Goal: Task Accomplishment & Management: Use online tool/utility

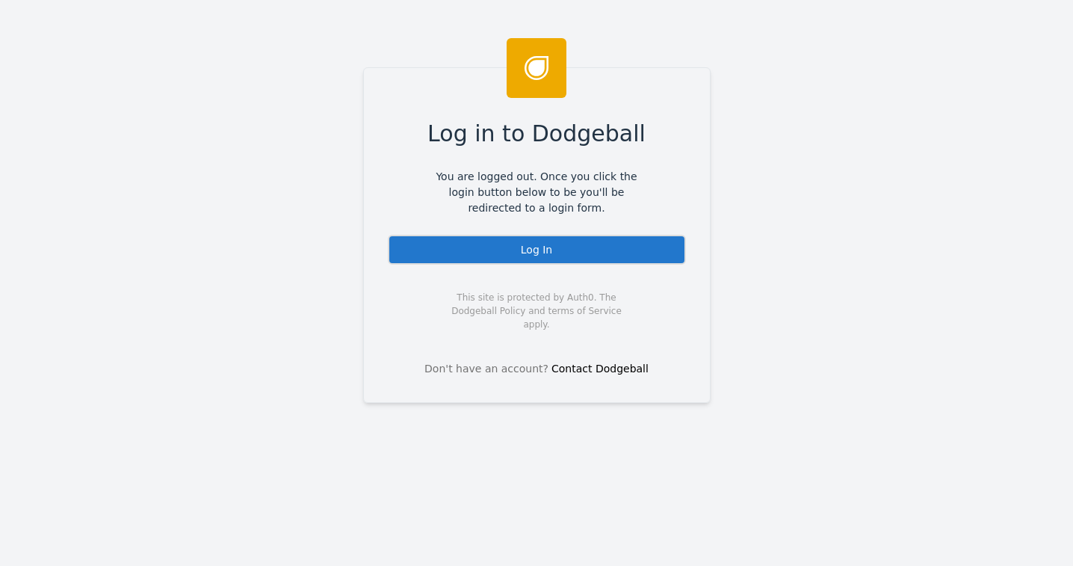
click at [518, 244] on div "Log In" at bounding box center [537, 250] width 298 height 30
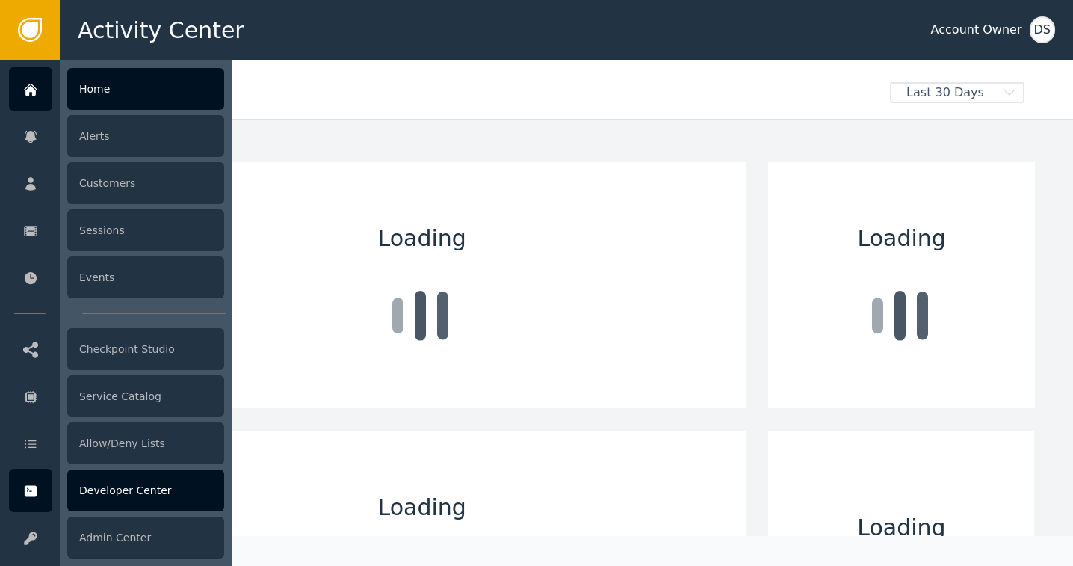
click at [94, 499] on div "Developer Center" at bounding box center [145, 490] width 157 height 42
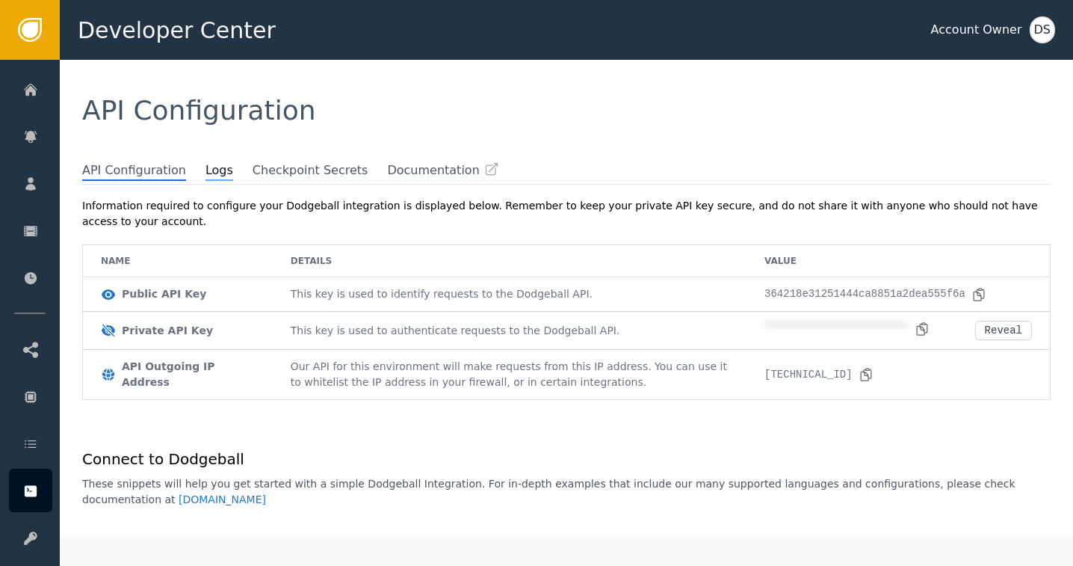
click at [206, 177] on span "Logs" at bounding box center [220, 170] width 28 height 19
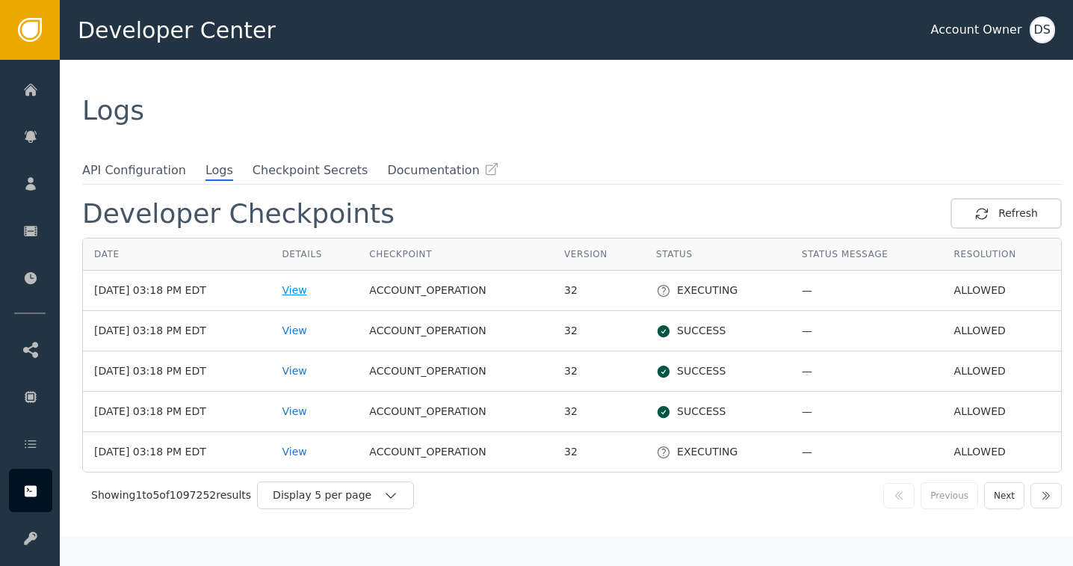
click at [305, 286] on div "View" at bounding box center [315, 291] width 65 height 16
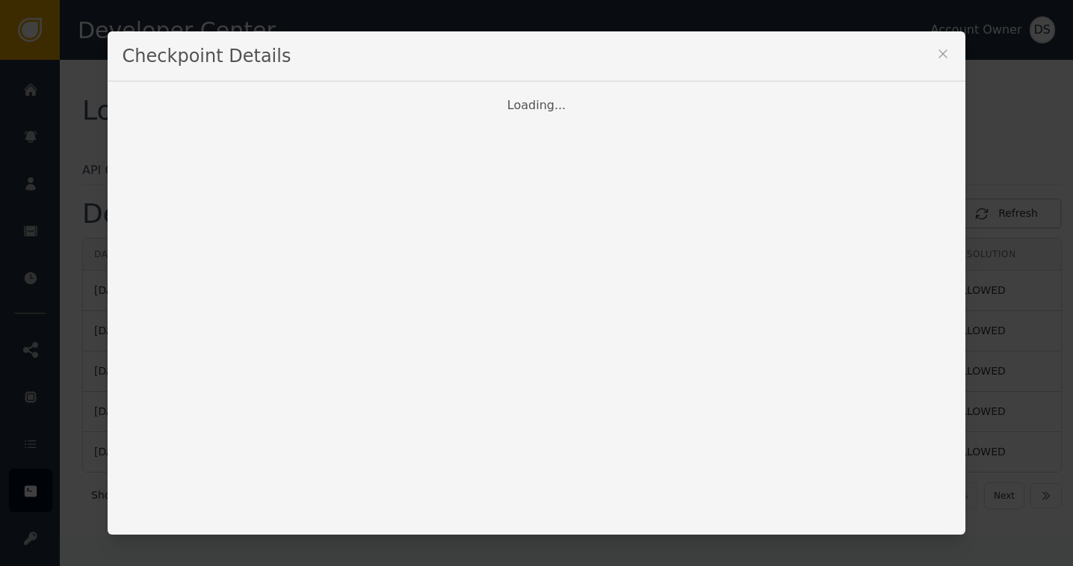
click at [939, 53] on icon at bounding box center [943, 53] width 15 height 15
